Goal: Navigation & Orientation: Find specific page/section

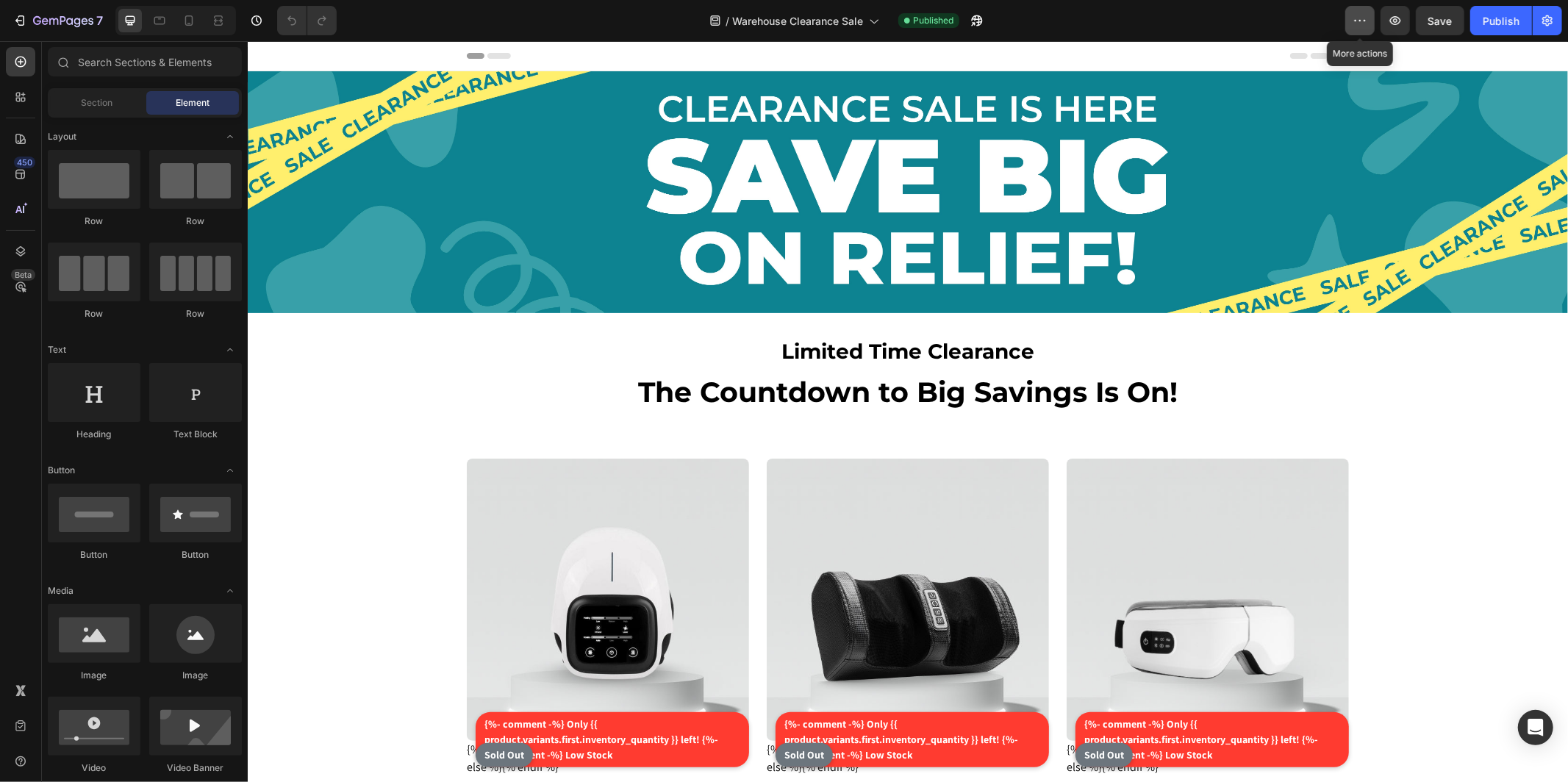
click at [1357, 19] on icon "button" at bounding box center [1360, 20] width 15 height 15
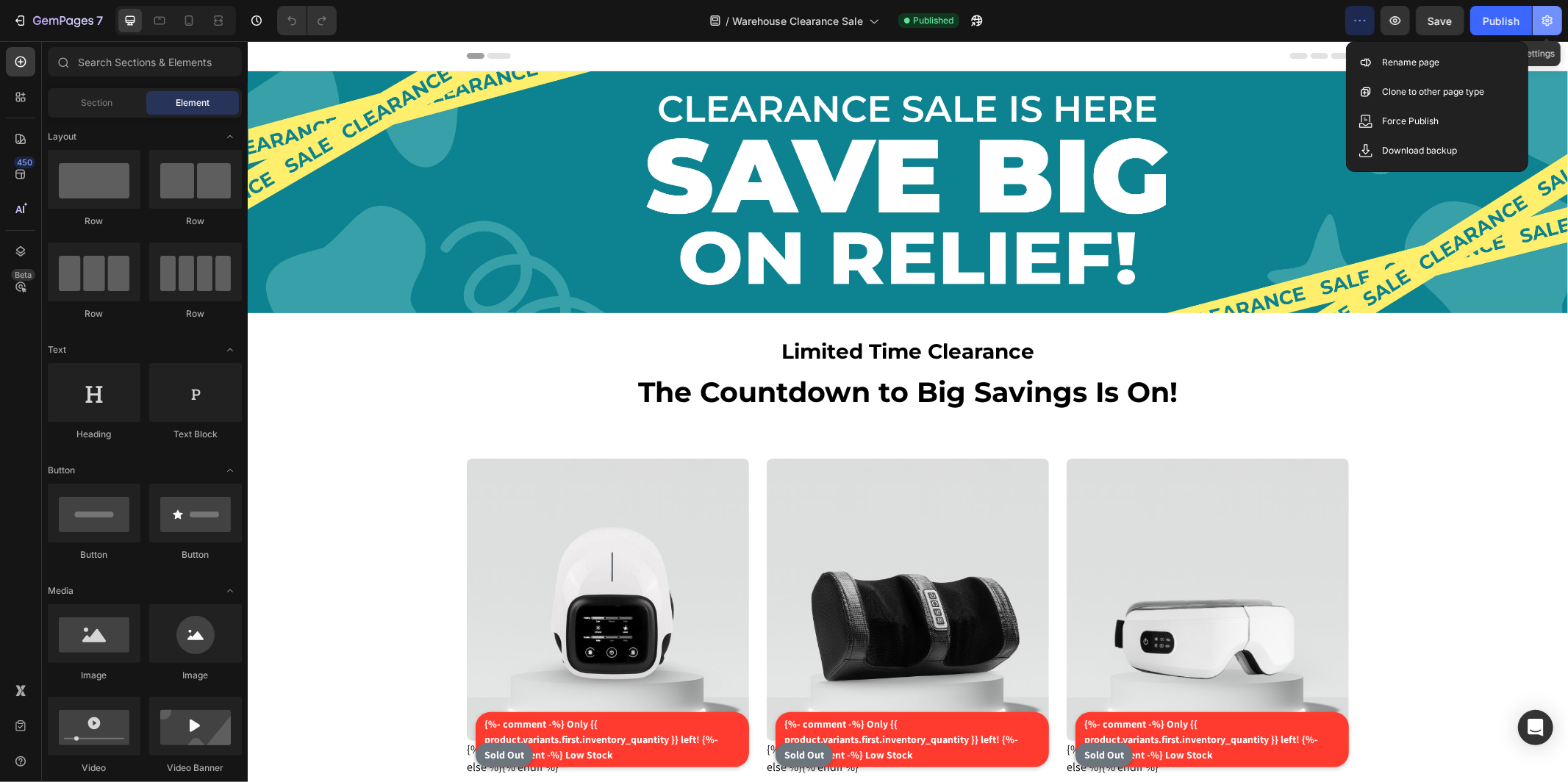
click at [1549, 18] on icon "button" at bounding box center [1547, 20] width 15 height 15
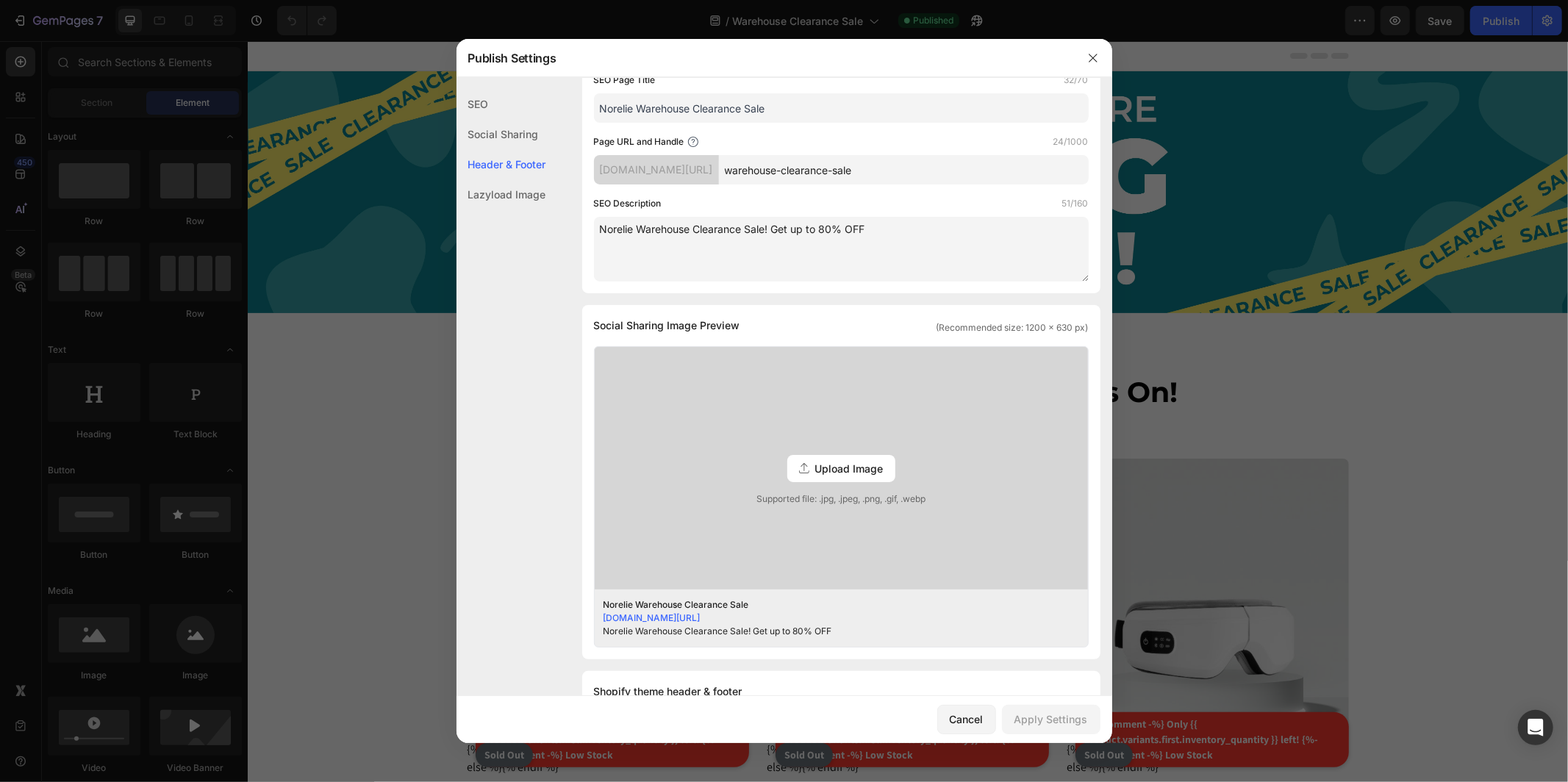
scroll to position [575, 0]
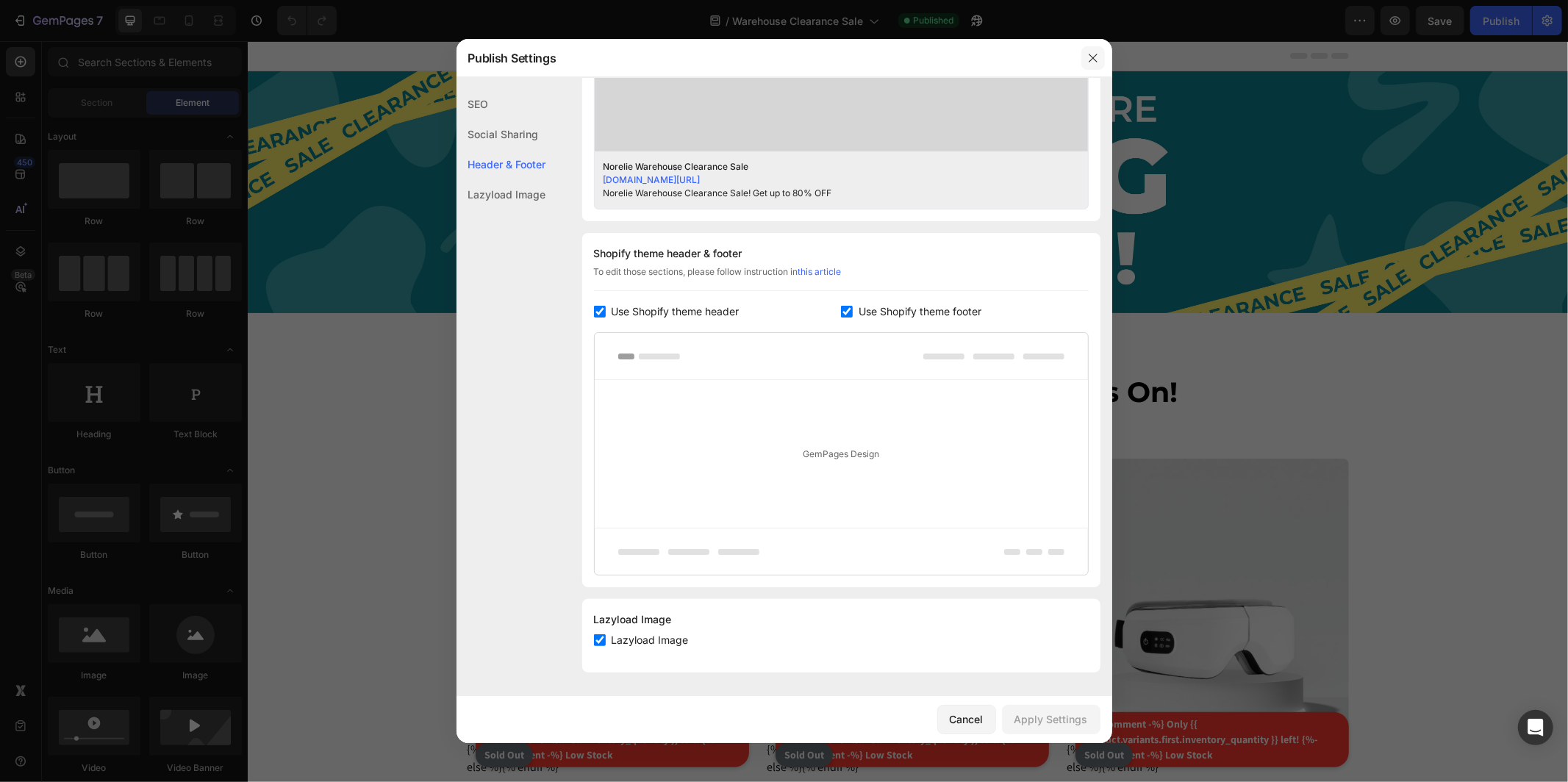
click at [1089, 55] on icon "button" at bounding box center [1092, 57] width 11 height 11
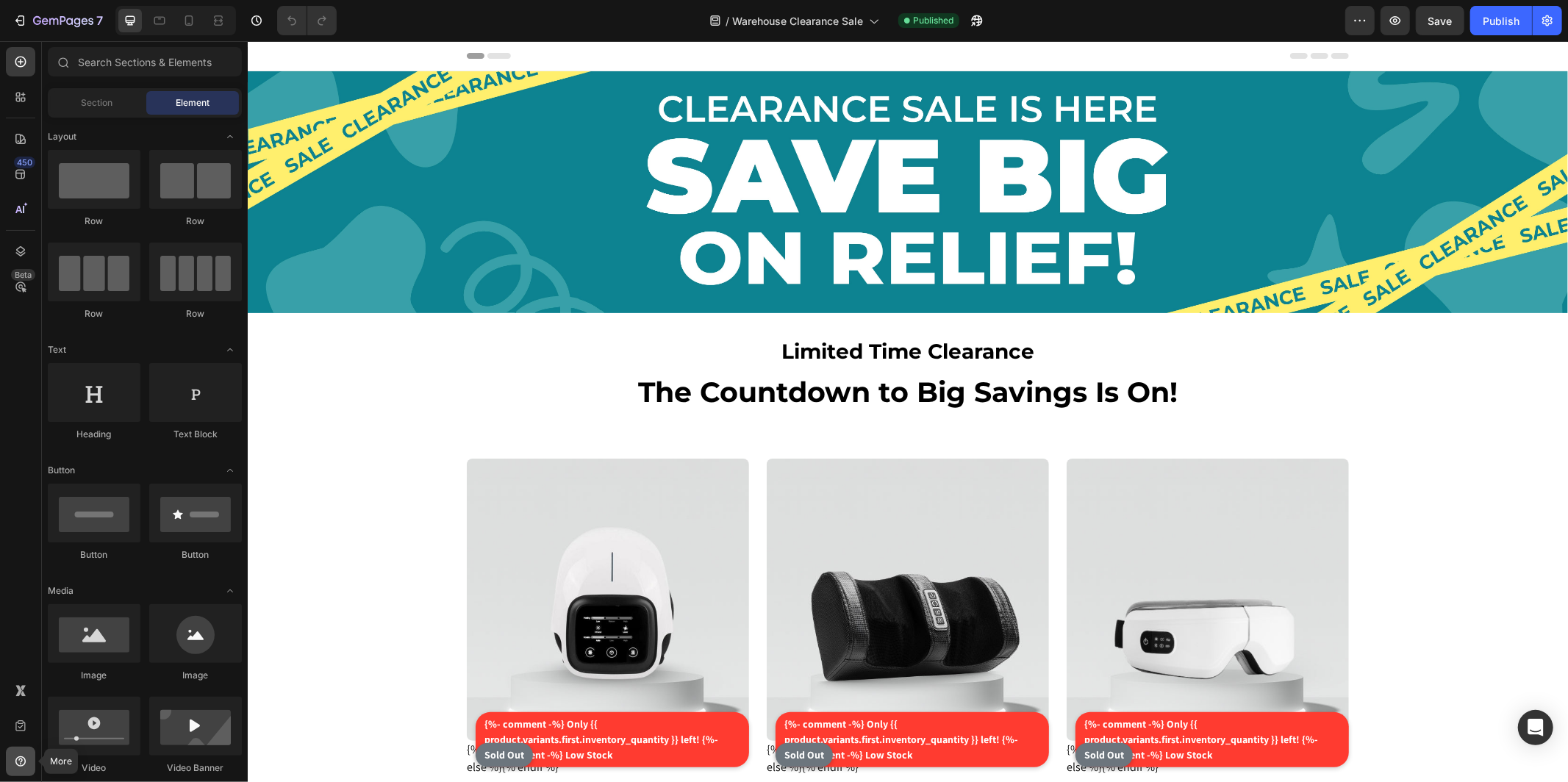
click at [32, 753] on div at bounding box center [20, 761] width 29 height 29
click at [253, 19] on icon "button" at bounding box center [256, 20] width 15 height 15
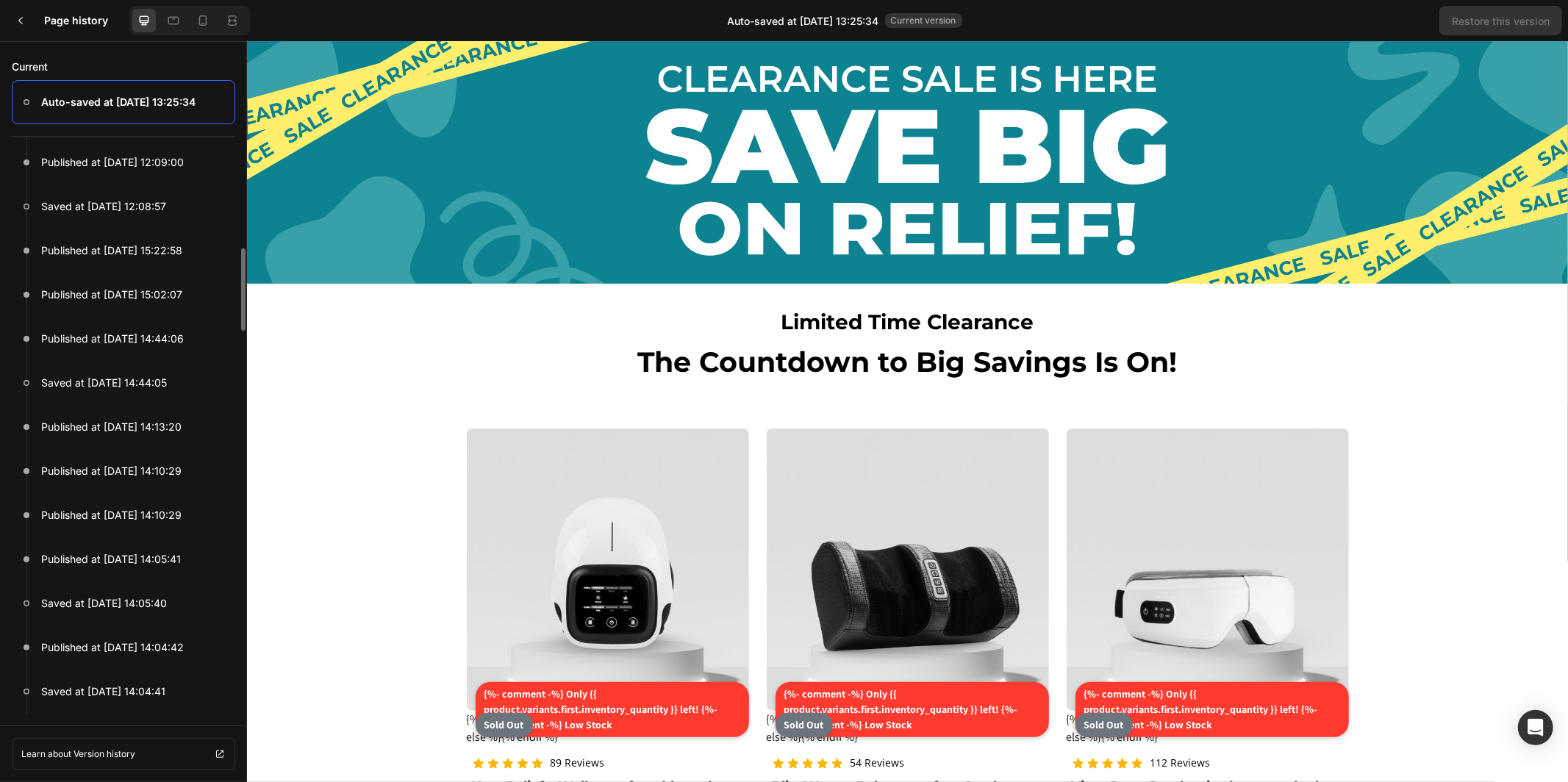
scroll to position [273, 0]
